Goal: Communication & Community: Answer question/provide support

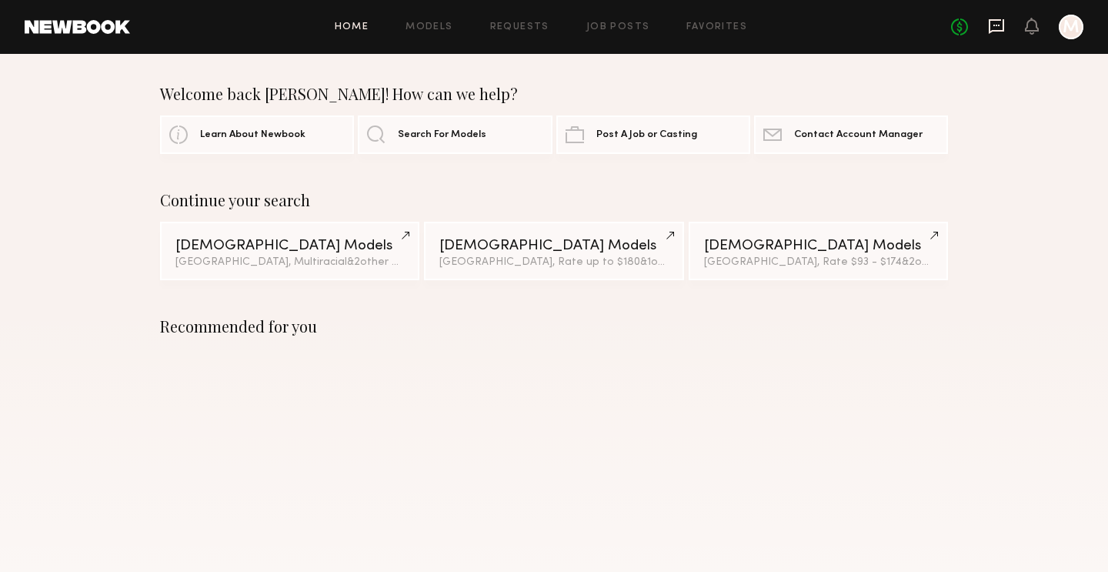
click at [997, 31] on icon at bounding box center [996, 26] width 15 height 15
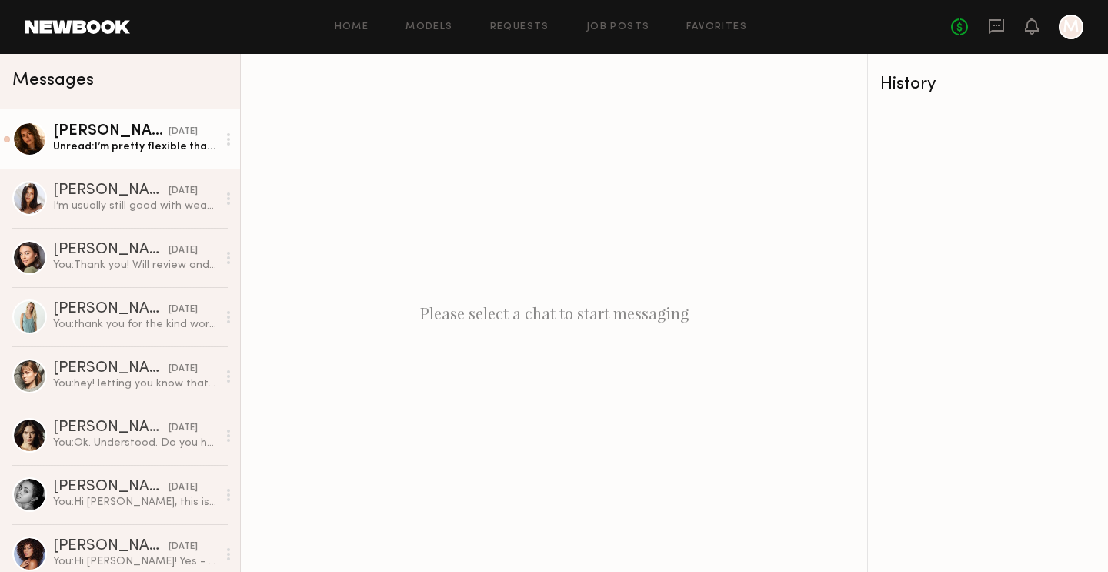
click at [93, 132] on div "[PERSON_NAME]" at bounding box center [110, 131] width 115 height 15
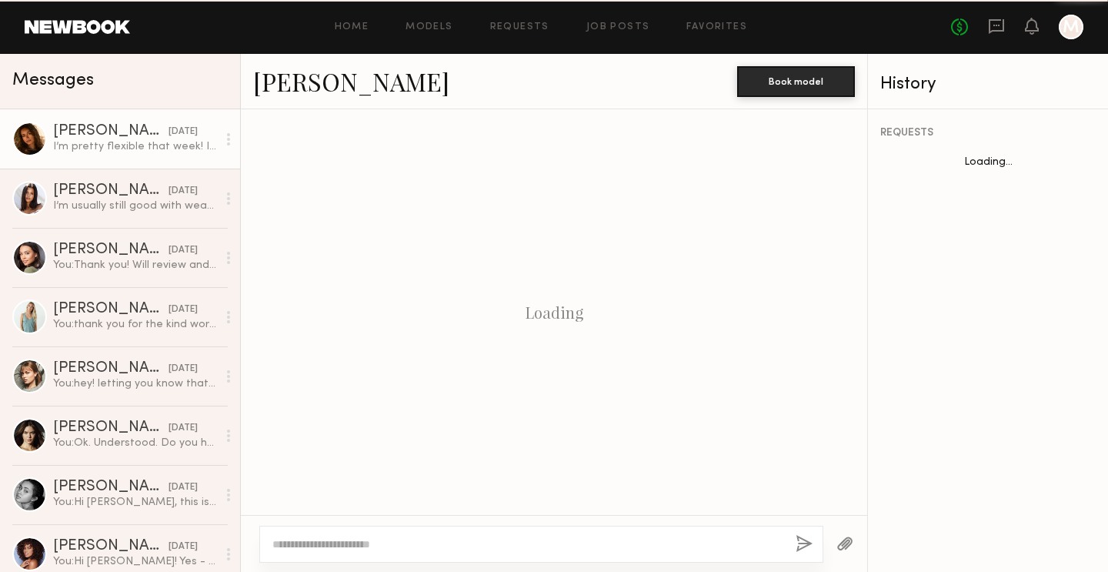
scroll to position [2641, 0]
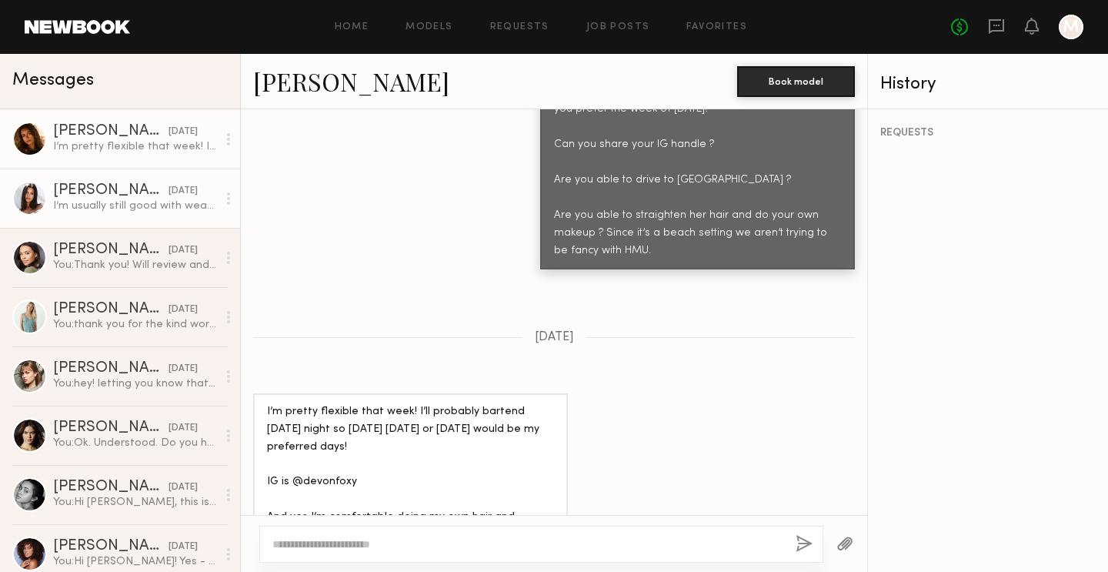
click at [100, 201] on div "I’m usually still good with wearing size small for the most part though" at bounding box center [135, 206] width 164 height 15
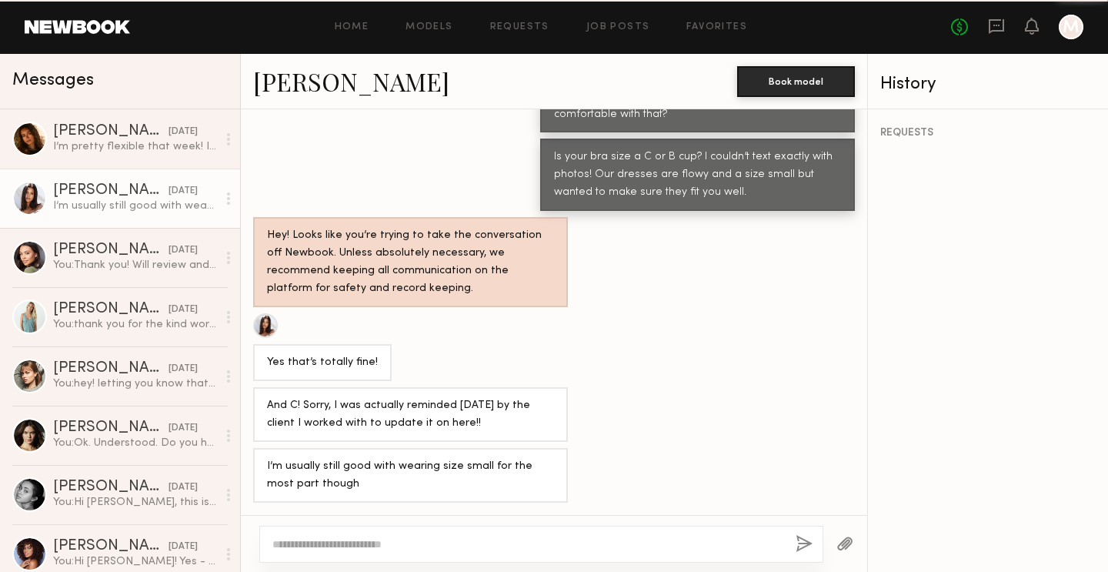
scroll to position [1146, 0]
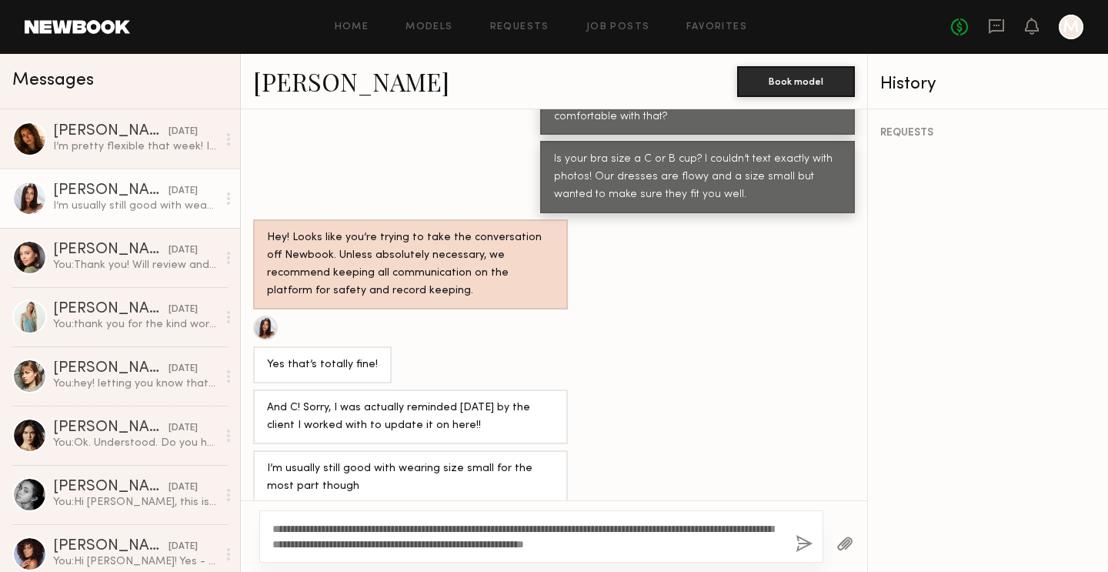
type textarea "**********"
click at [802, 547] on button "button" at bounding box center [804, 544] width 17 height 19
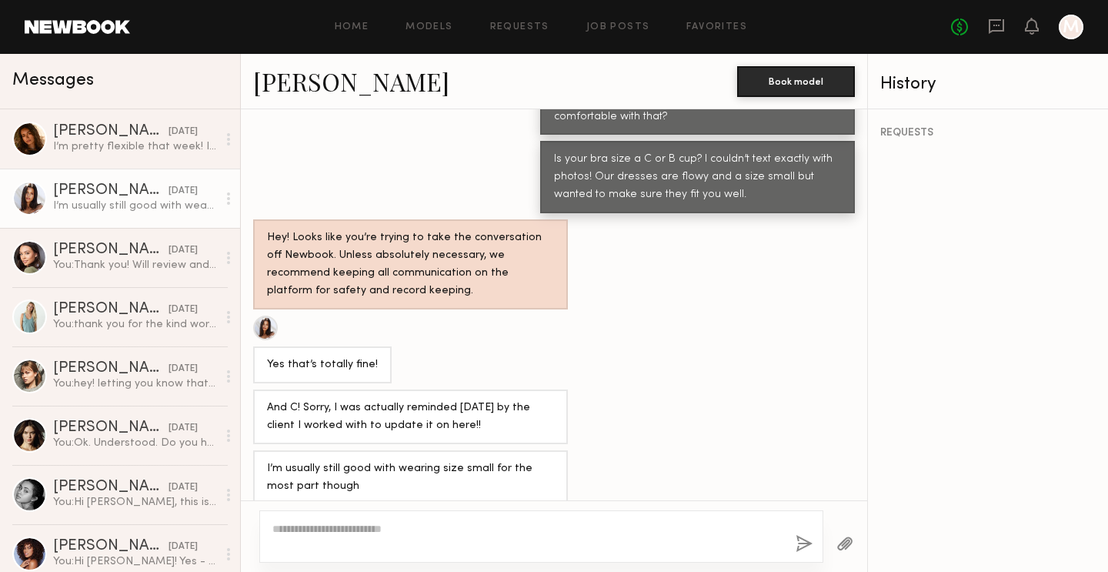
scroll to position [1476, 0]
